Goal: Task Accomplishment & Management: Manage account settings

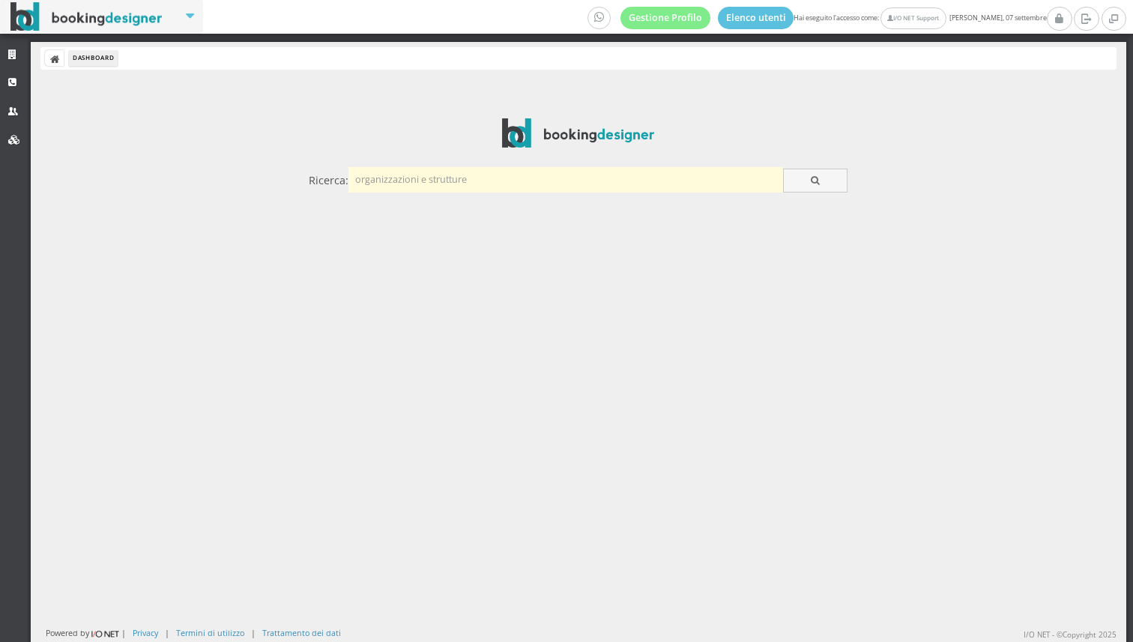
click at [407, 184] on input "text" at bounding box center [565, 179] width 434 height 25
type input "[PERSON_NAME]"
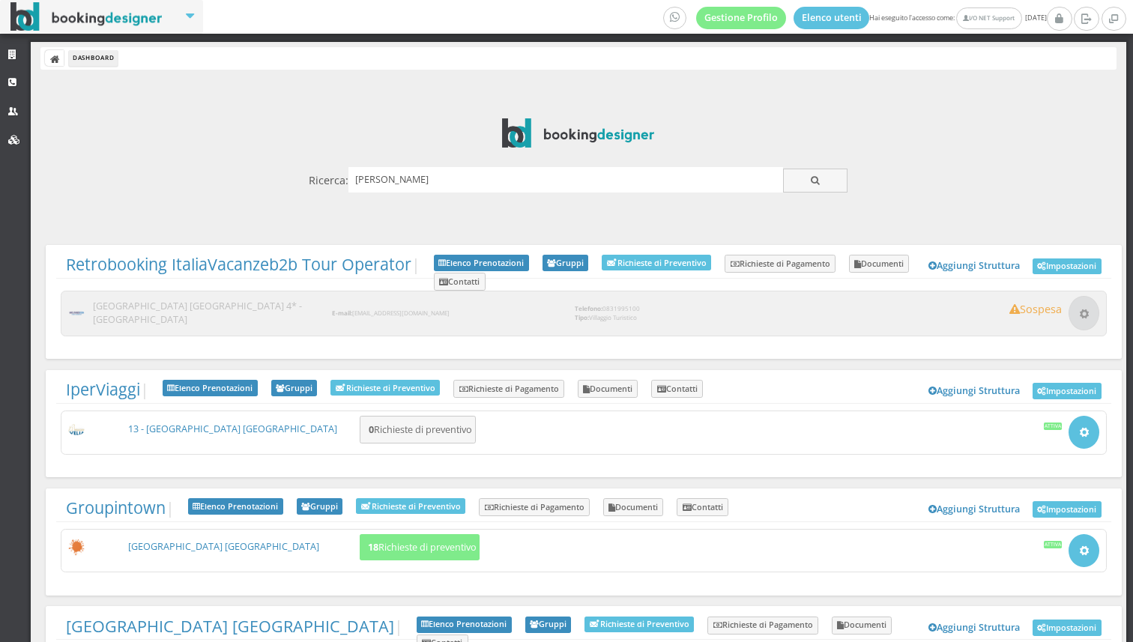
scroll to position [92, 0]
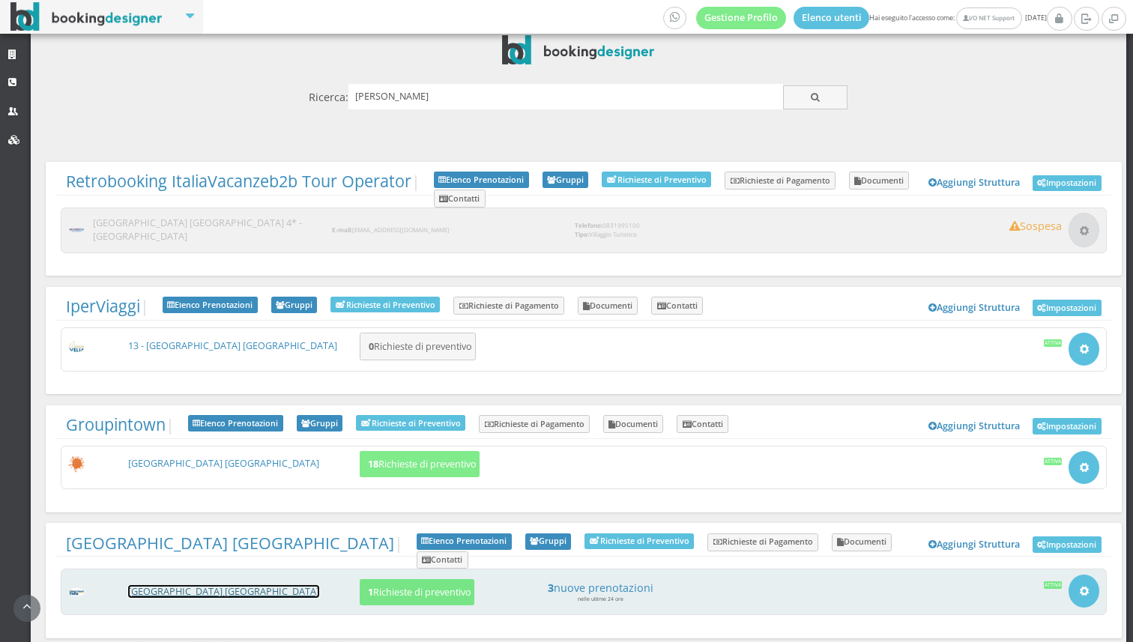
click at [190, 585] on link "[GEOGRAPHIC_DATA] [GEOGRAPHIC_DATA]" at bounding box center [223, 591] width 191 height 13
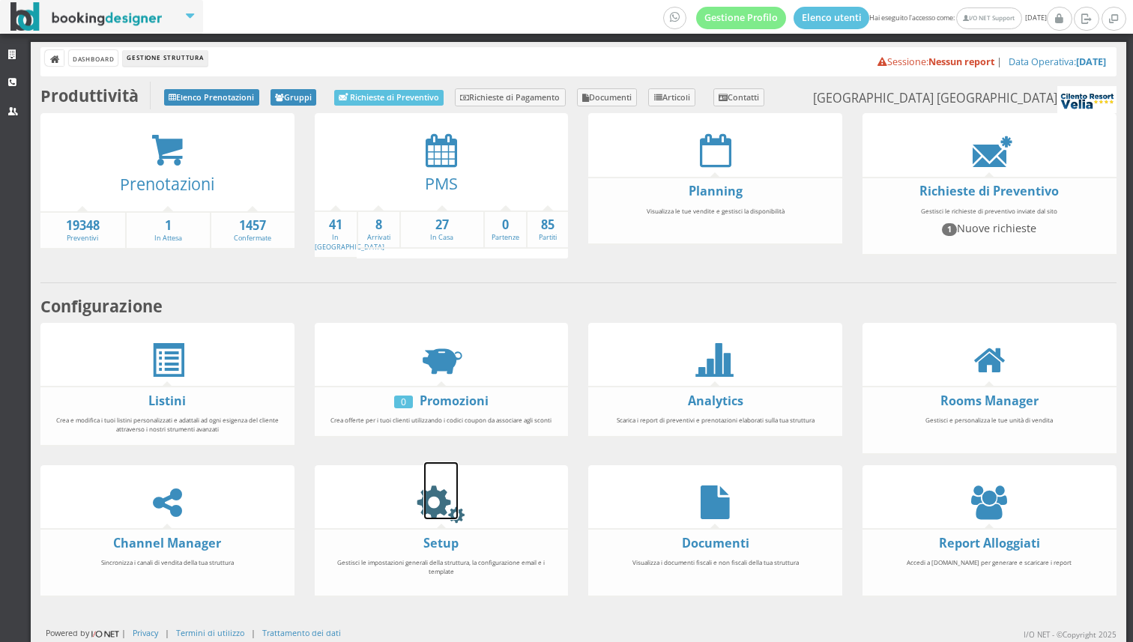
click at [444, 497] on icon at bounding box center [441, 502] width 34 height 34
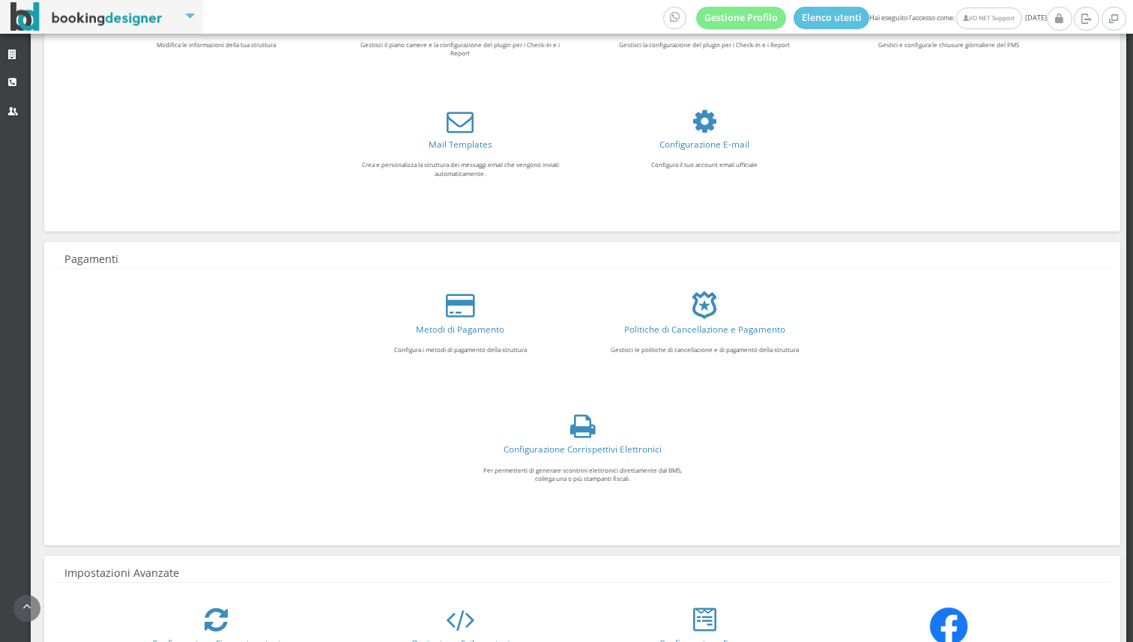
scroll to position [262, 0]
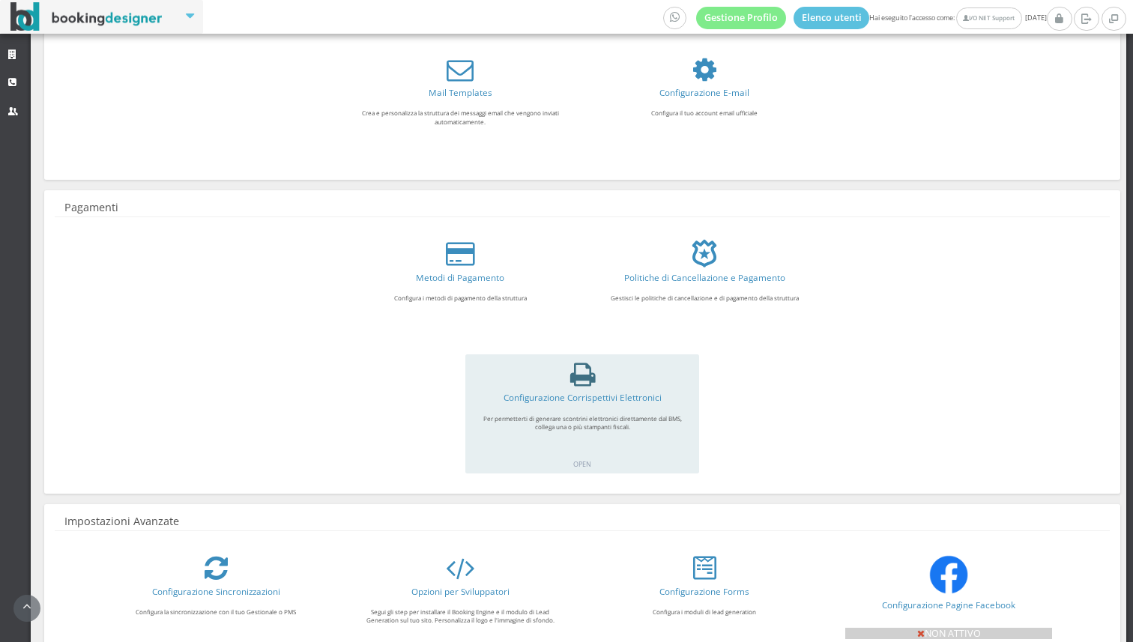
click at [571, 377] on icon at bounding box center [582, 374] width 25 height 27
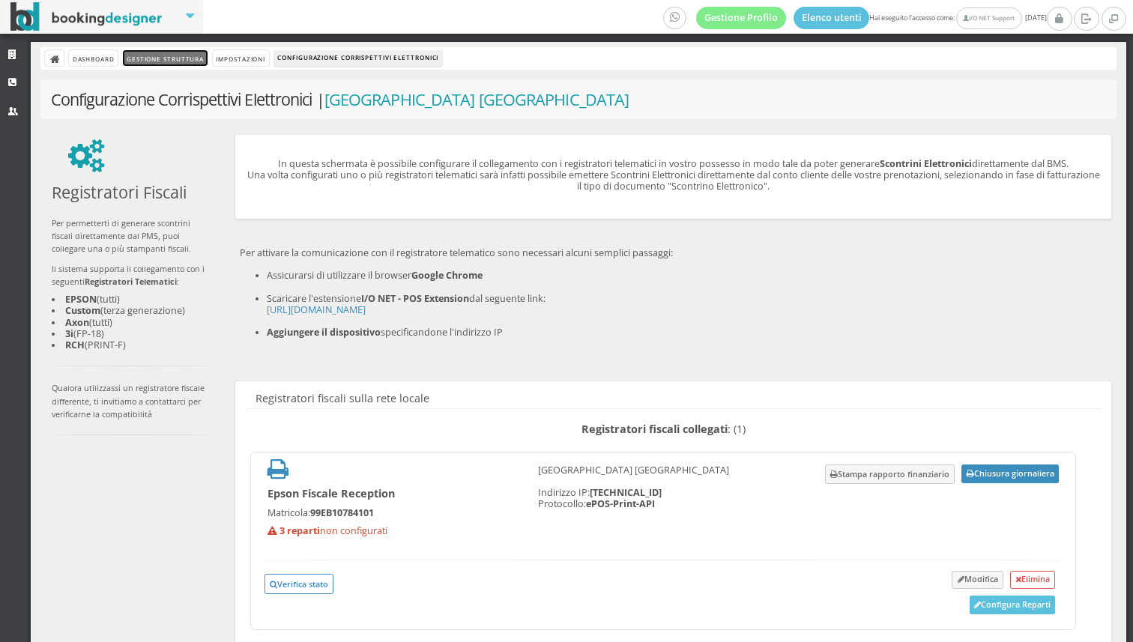
click at [169, 55] on link "Gestione Struttura" at bounding box center [165, 58] width 84 height 16
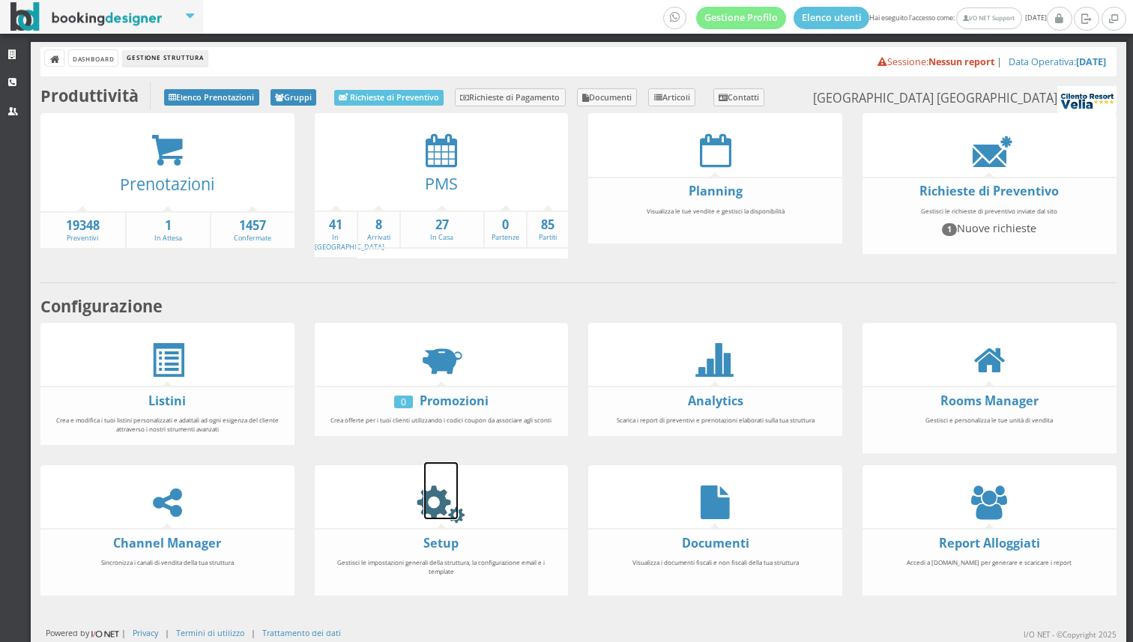
click at [428, 508] on icon at bounding box center [441, 502] width 34 height 34
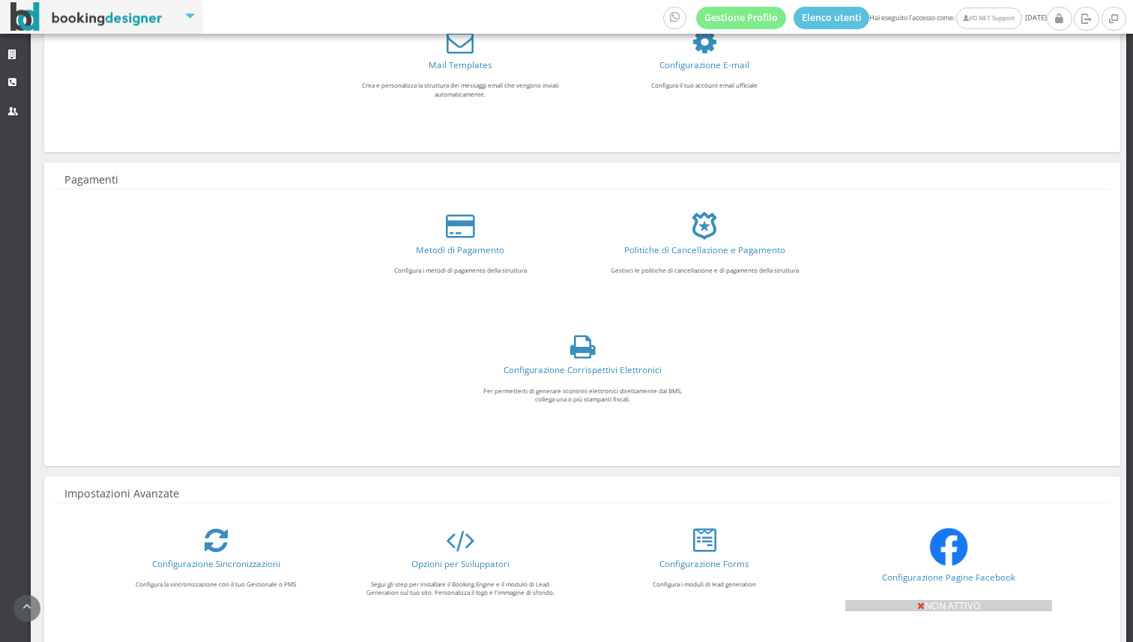
scroll to position [301, 0]
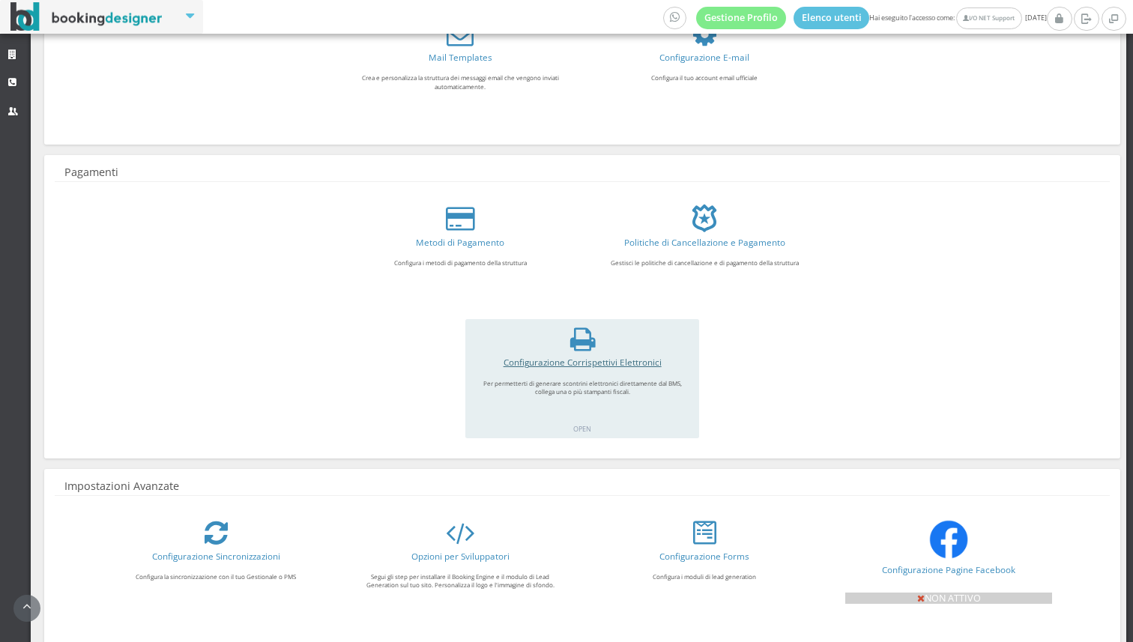
click at [568, 357] on link "Configurazione Corrispettivi Elettronici" at bounding box center [582, 362] width 158 height 12
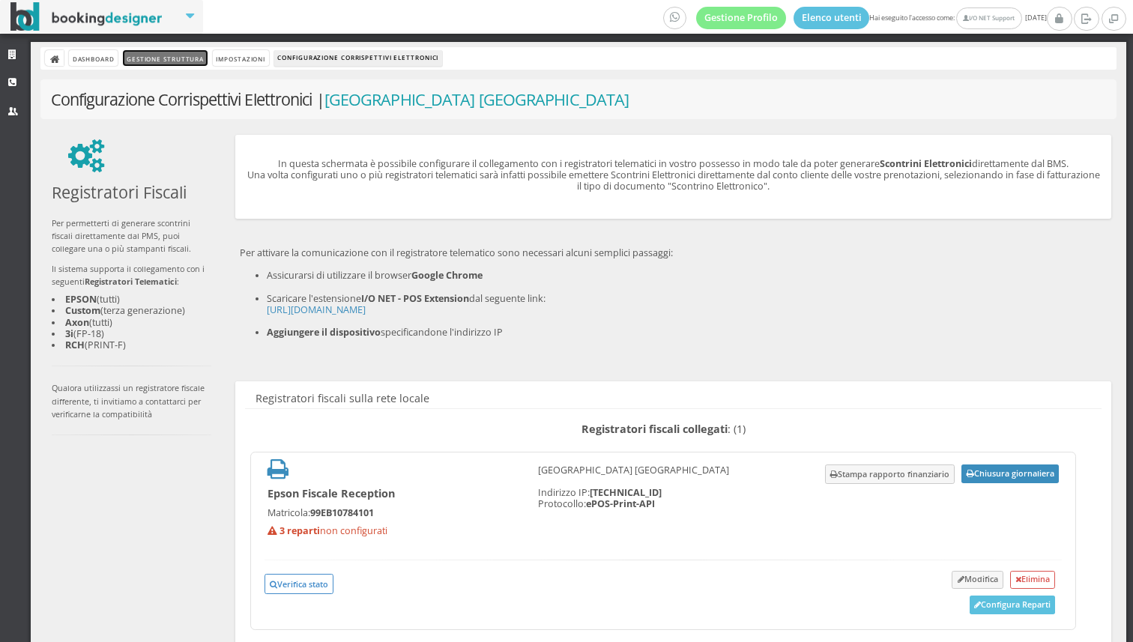
click at [185, 50] on link "Gestione Struttura" at bounding box center [165, 58] width 84 height 16
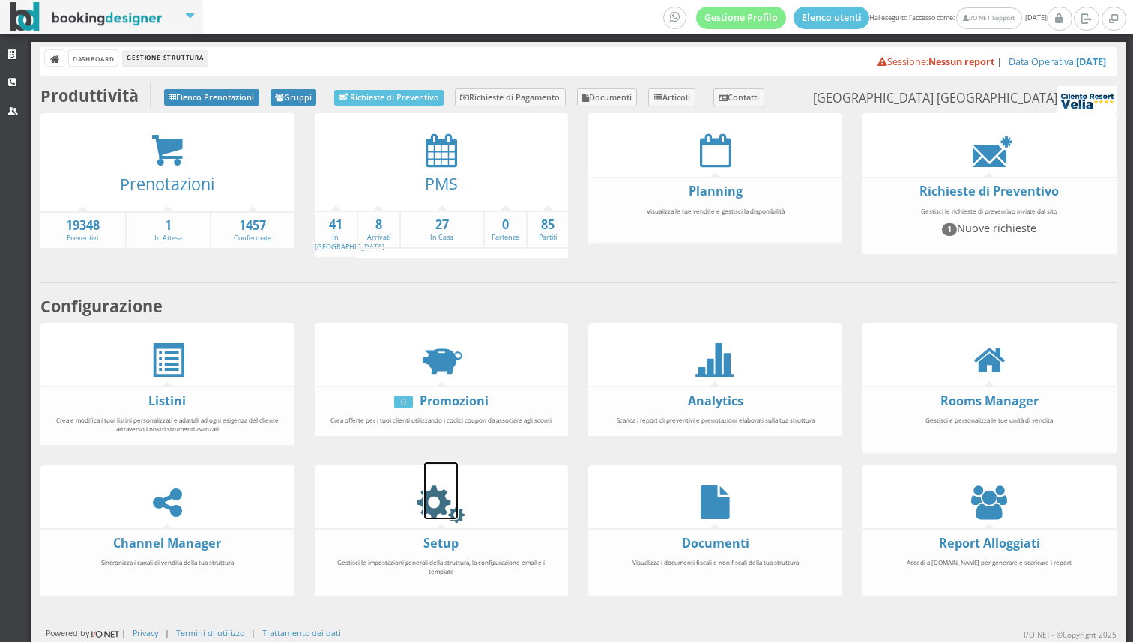
click at [431, 499] on icon at bounding box center [441, 502] width 34 height 34
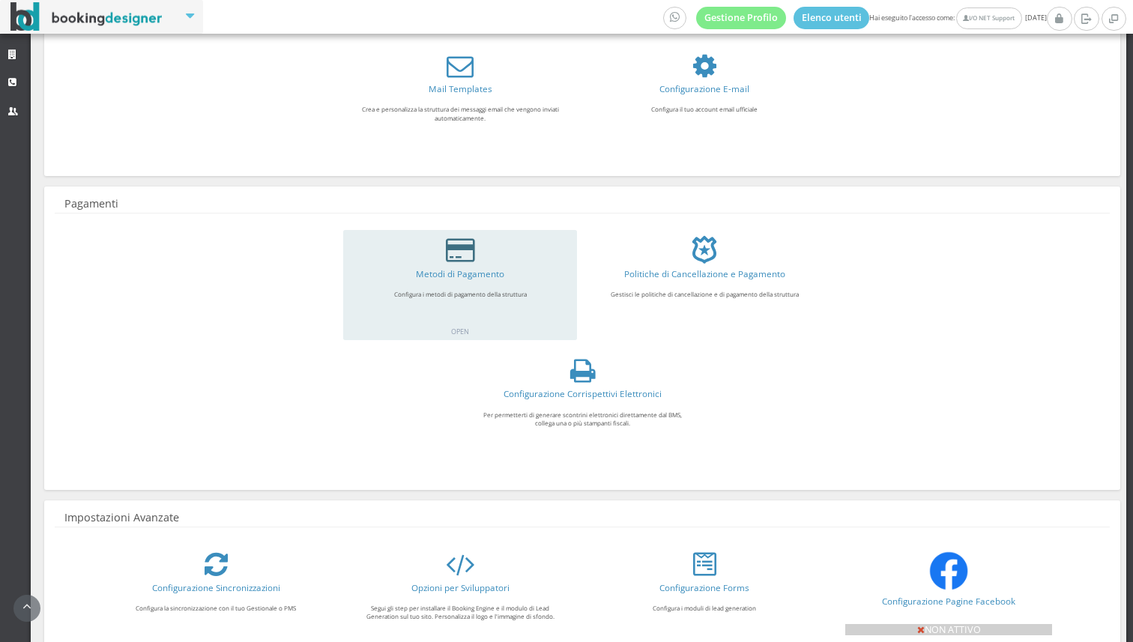
scroll to position [307, 0]
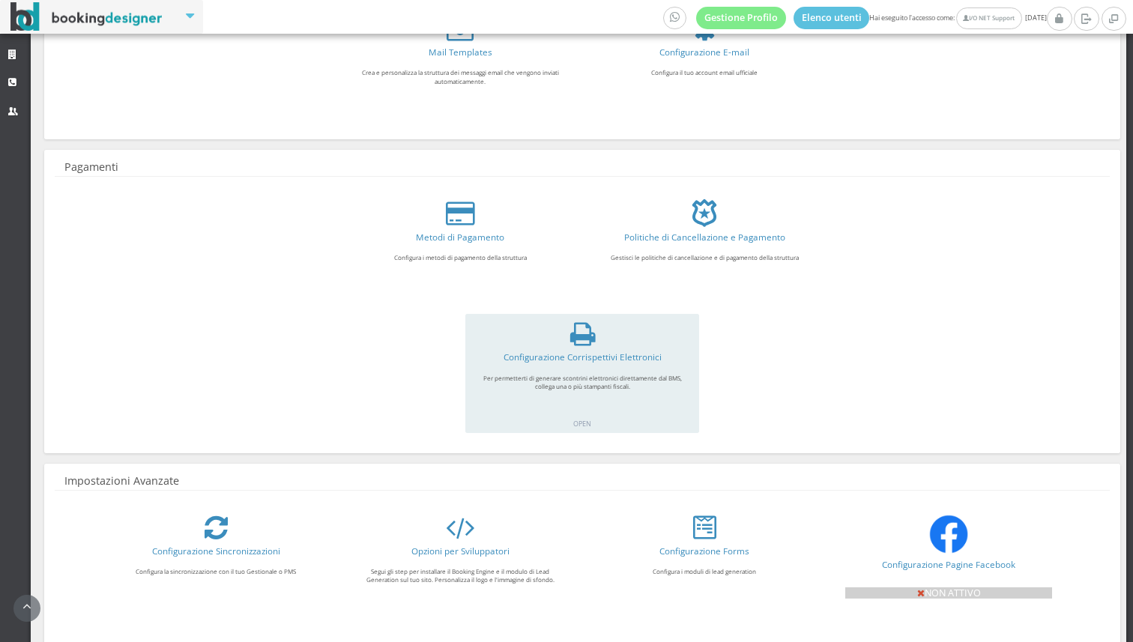
click at [587, 349] on div "Configurazione Corrispettivi Elettronici Per permetterti di generare scontrini …" at bounding box center [581, 373] width 233 height 119
click at [580, 351] on link "Configurazione Corrispettivi Elettronici" at bounding box center [582, 357] width 158 height 12
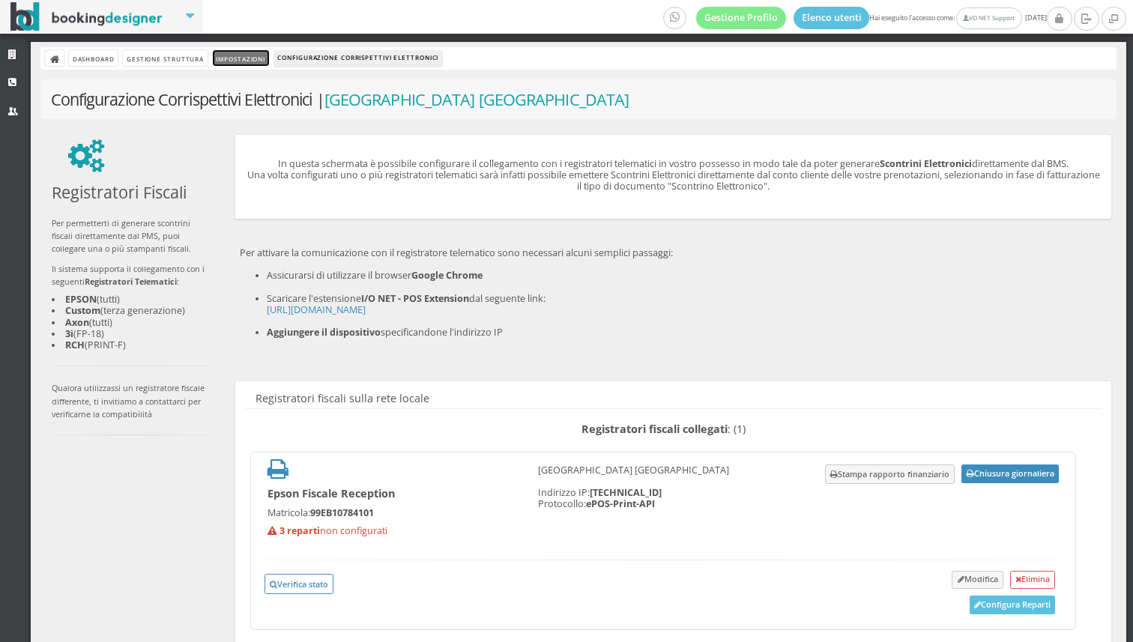
click at [258, 59] on link "Impostazioni" at bounding box center [241, 58] width 56 height 16
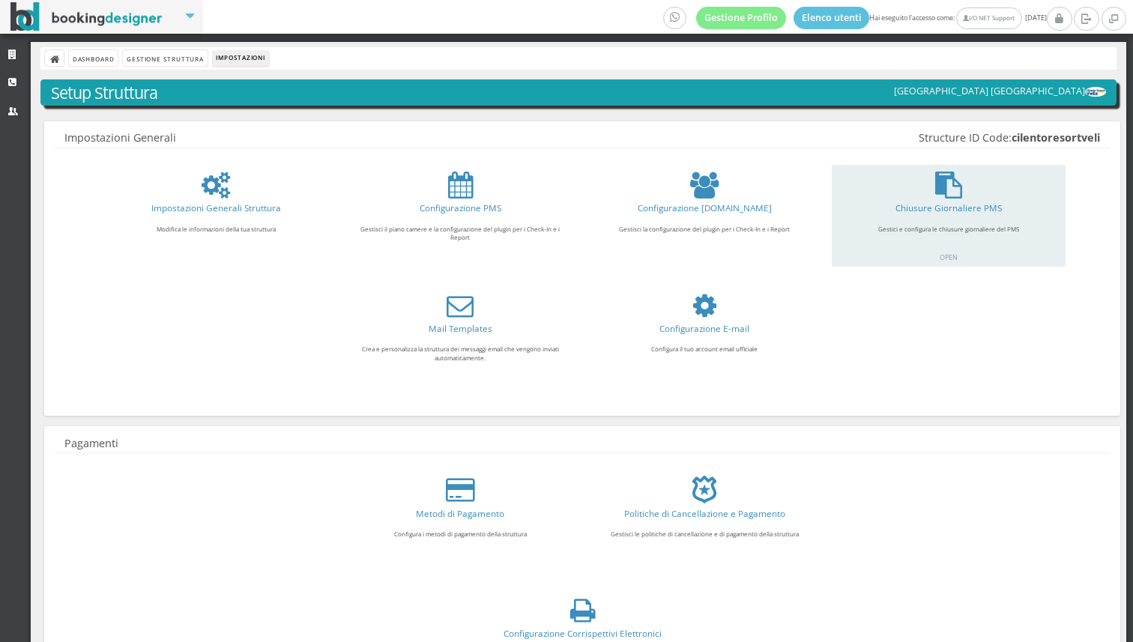
click at [953, 199] on div "Chiusure Giornaliere PMS Gestici e configura le chiusure giornaliere del PMS OP…" at bounding box center [947, 216] width 233 height 102
click at [947, 185] on icon at bounding box center [948, 185] width 27 height 27
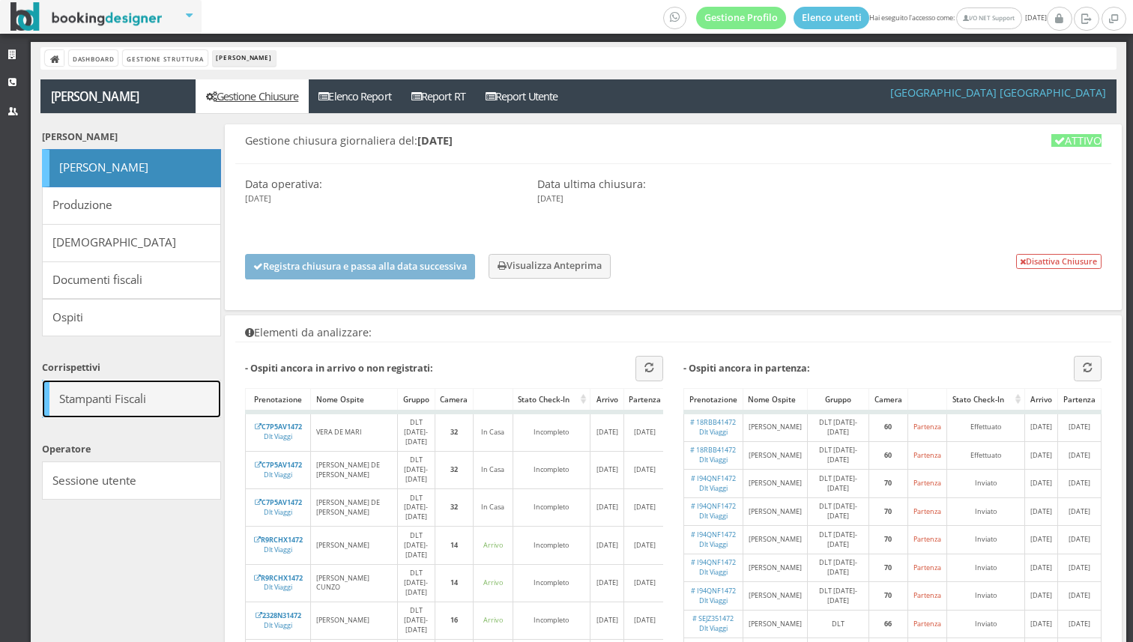
click at [151, 396] on link "Stampanti Fiscali" at bounding box center [131, 399] width 179 height 38
